Goal: Transaction & Acquisition: Purchase product/service

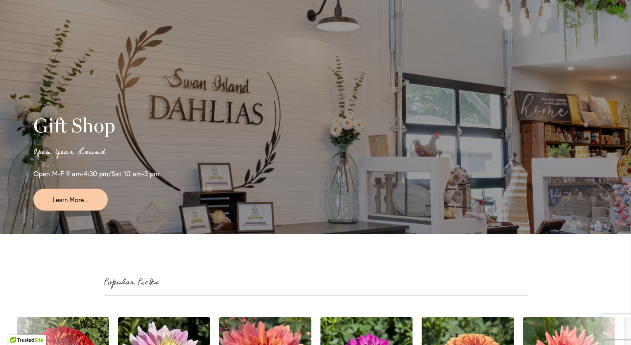
scroll to position [1955, 0]
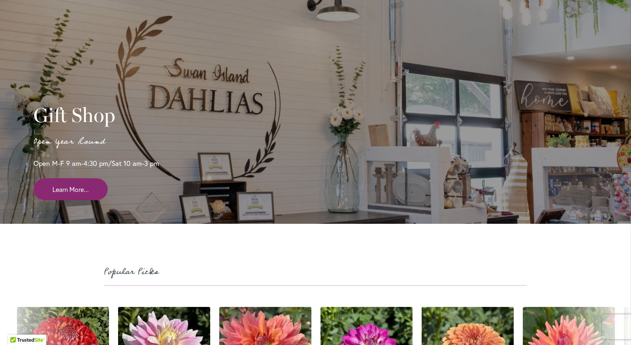
click at [84, 194] on span "Learn More..." at bounding box center [70, 189] width 36 height 10
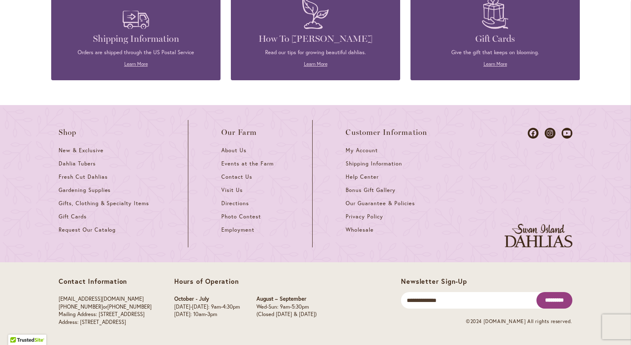
scroll to position [0, 417]
click at [83, 190] on span "Gardening Supplies" at bounding box center [85, 189] width 52 height 7
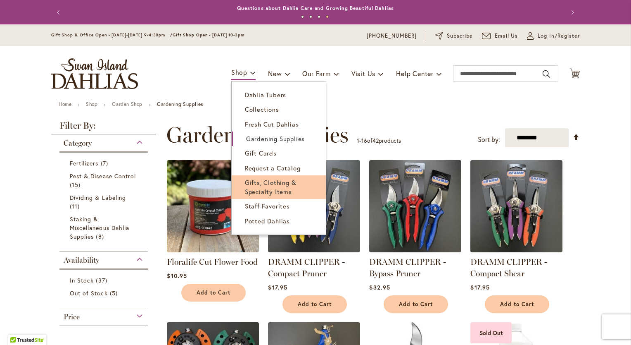
click at [261, 185] on span "Gifts, Clothing & Specialty Items" at bounding box center [271, 186] width 52 height 17
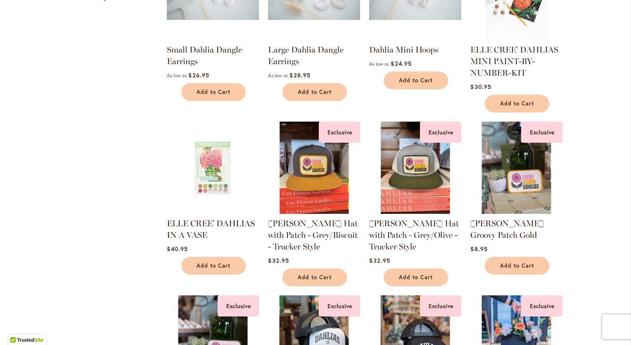
scroll to position [234, 0]
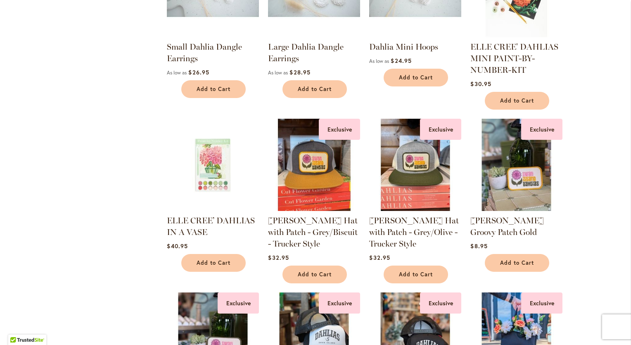
click at [311, 167] on img at bounding box center [314, 164] width 97 height 97
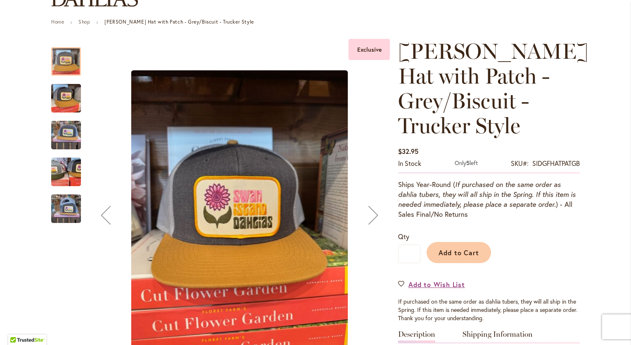
scroll to position [83, 0]
click at [60, 93] on img "SID Grafletics Hat with Patch - Grey/Biscuit - Trucker Style" at bounding box center [66, 98] width 30 height 40
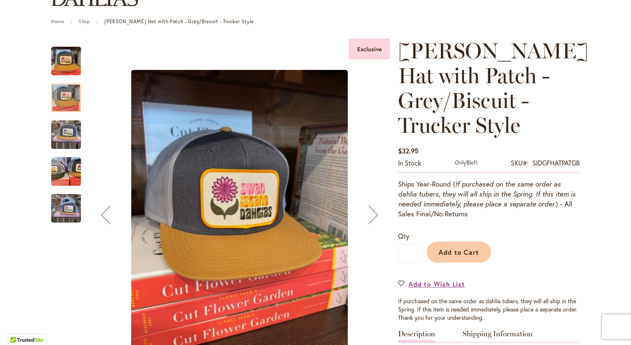
click at [62, 134] on img "SID Grafletics Hat with Patch - Grey/Biscuit - Trucker Style" at bounding box center [66, 135] width 30 height 40
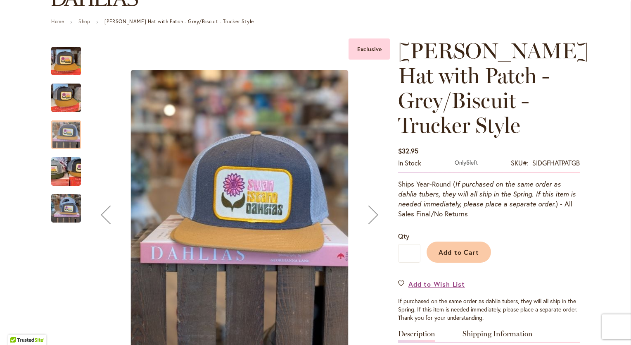
click at [61, 171] on img "SID Grafletics Hat with Patch - Grey/Biscuit - Trucker Style" at bounding box center [65, 171] width 59 height 45
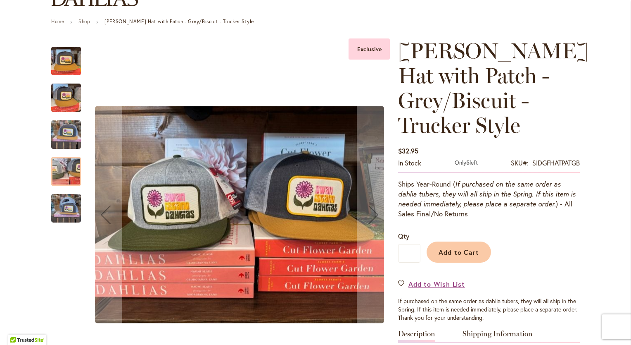
click at [53, 211] on img "SID Grafletics Hat with Patch - Grey/Biscuit - Trucker Style" at bounding box center [66, 208] width 30 height 40
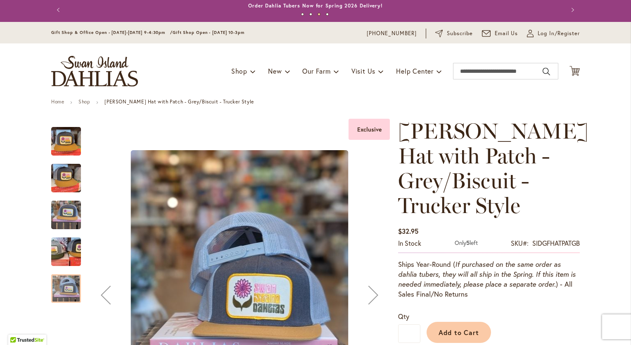
scroll to position [0, 0]
